Goal: Find specific page/section: Find specific page/section

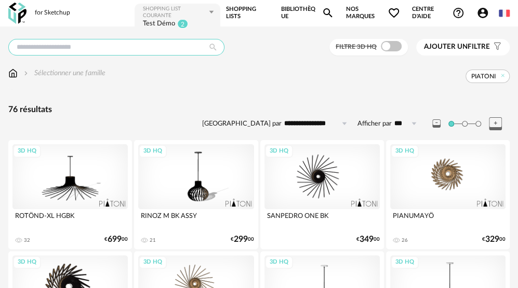
click at [103, 47] on input "text" at bounding box center [116, 47] width 216 height 17
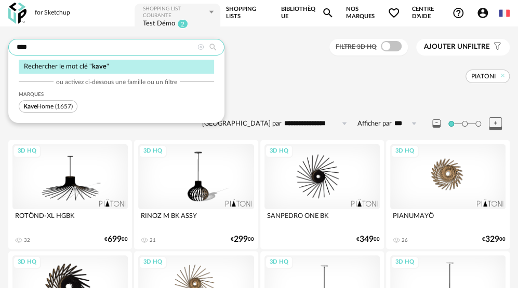
type input "****"
click at [46, 103] on span "Kave Home" at bounding box center [38, 106] width 30 height 6
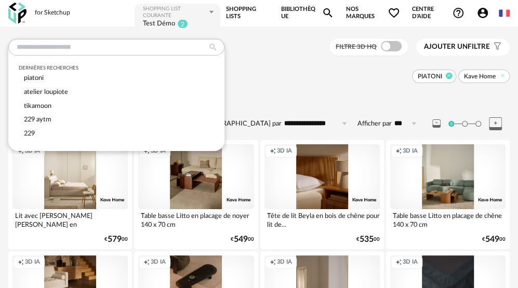
click at [447, 76] on icon at bounding box center [449, 76] width 7 height 7
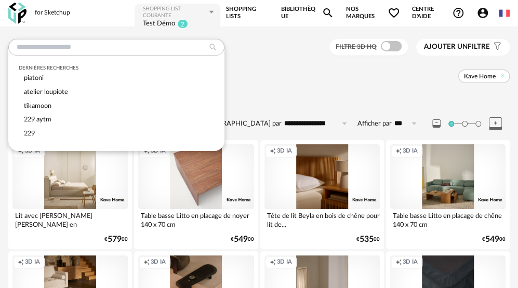
click at [212, 191] on div "Creation icon 3D IA" at bounding box center [195, 176] width 115 height 65
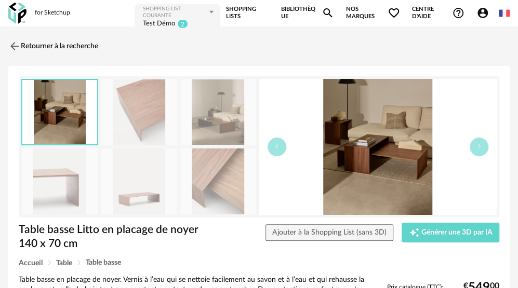
scroll to position [237, 0]
